Goal: Find specific page/section: Find specific page/section

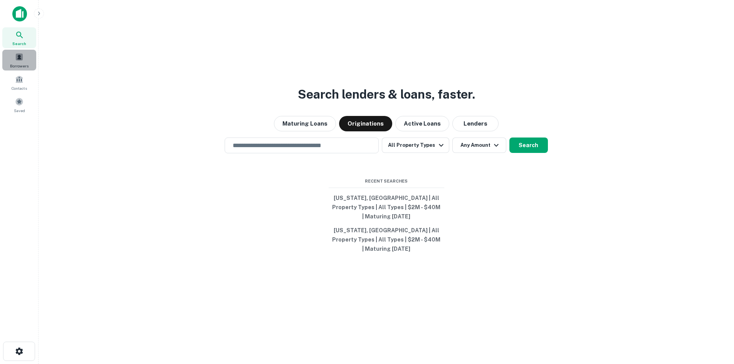
click at [21, 58] on span at bounding box center [19, 57] width 8 height 8
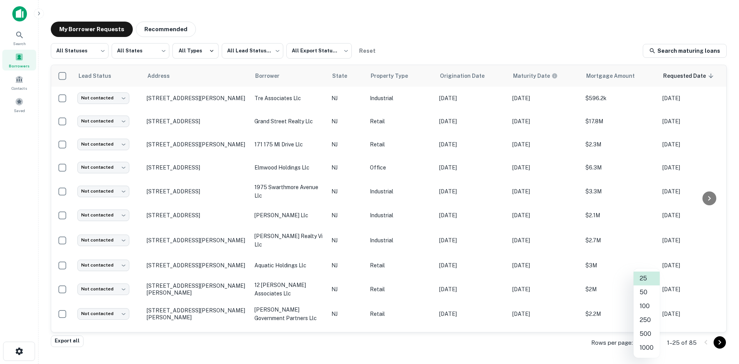
click at [647, 341] on body "Search Borrowers Contacts Saved My Borrower Requests Recommended All Statuses *…" at bounding box center [369, 182] width 739 height 364
click at [651, 307] on li "100" at bounding box center [647, 306] width 26 height 14
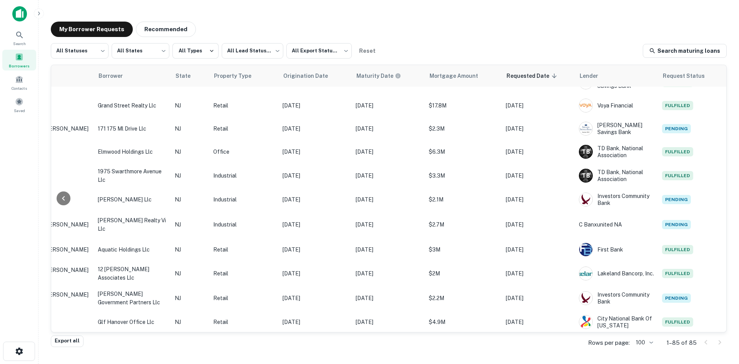
scroll to position [0, 157]
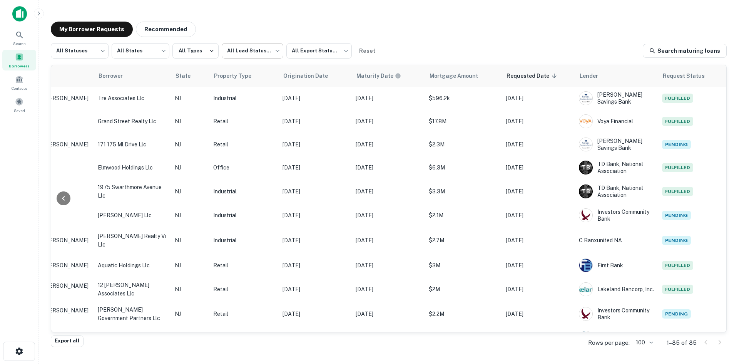
click at [263, 54] on body "Search Borrowers Contacts Saved My Borrower Requests Recommended All Statuses *…" at bounding box center [369, 182] width 739 height 364
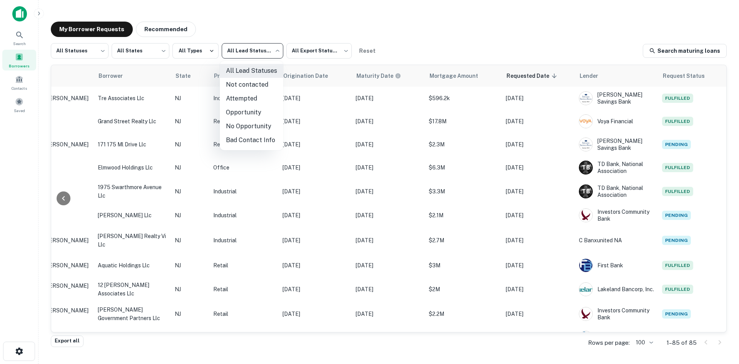
click at [263, 54] on div at bounding box center [369, 182] width 739 height 364
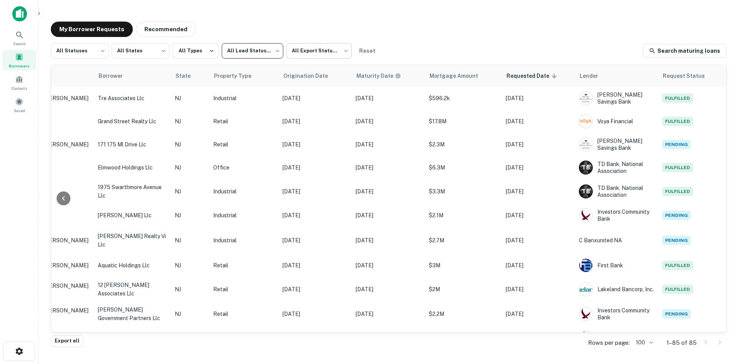
click at [312, 50] on body "Search Borrowers Contacts Saved My Borrower Requests Recommended All Statuses *…" at bounding box center [369, 182] width 739 height 364
click at [316, 51] on div at bounding box center [369, 182] width 739 height 364
click at [94, 53] on body "Search Borrowers Contacts Saved My Borrower Requests Recommended All Statuses *…" at bounding box center [369, 182] width 739 height 364
click at [74, 100] on li "Fulfilled" at bounding box center [80, 99] width 58 height 14
type input "*********"
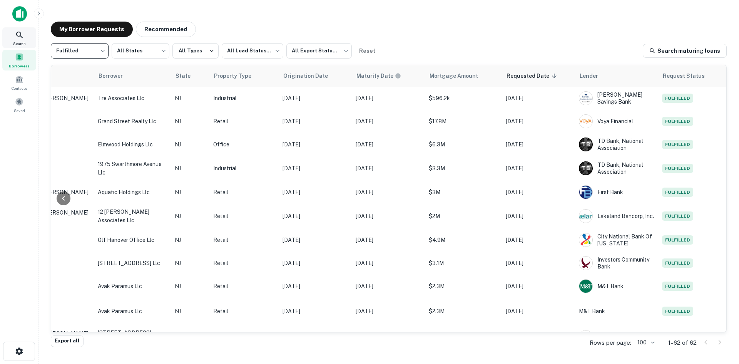
click at [9, 30] on div "Search" at bounding box center [19, 37] width 34 height 21
